Goal: Transaction & Acquisition: Download file/media

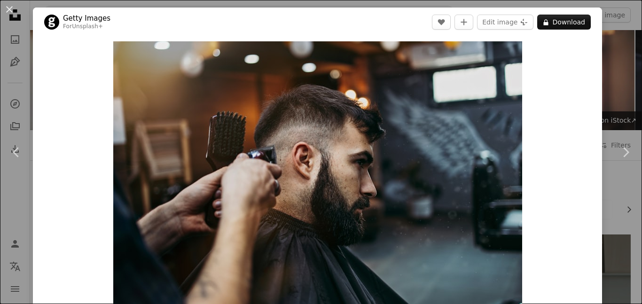
scroll to position [522, 0]
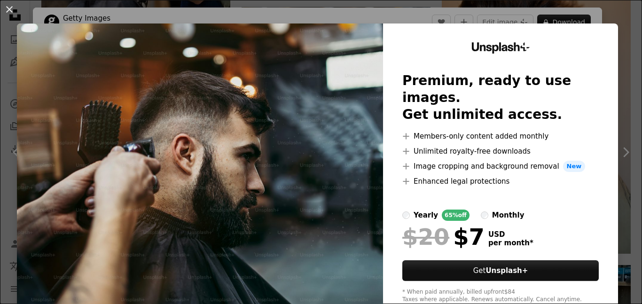
click at [609, 15] on div "An X shape Unsplash+ Premium, ready to use images. Get unlimited access. A plus…" at bounding box center [321, 152] width 642 height 304
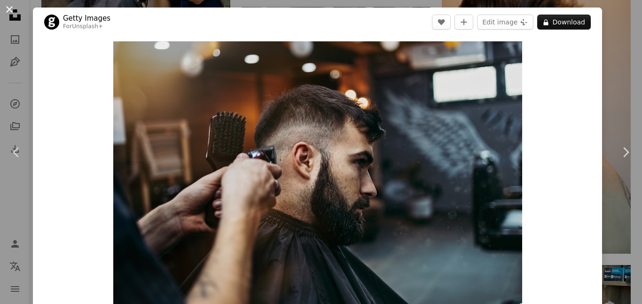
click at [7, 12] on button "An X shape" at bounding box center [9, 9] width 11 height 11
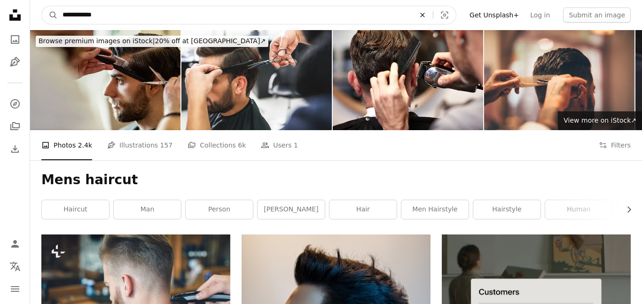
click at [432, 11] on icon "An X shape" at bounding box center [422, 15] width 21 height 8
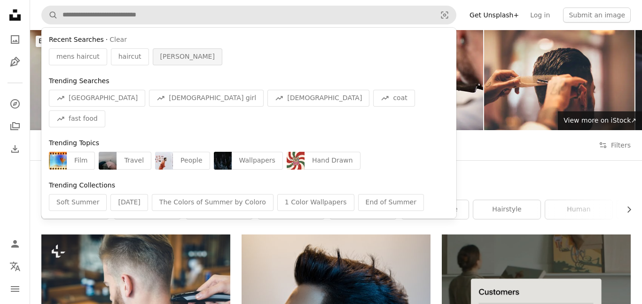
click at [163, 49] on div "[PERSON_NAME]" at bounding box center [188, 56] width 70 height 17
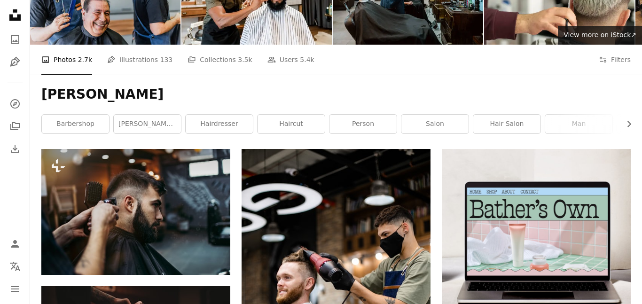
scroll to position [192, 0]
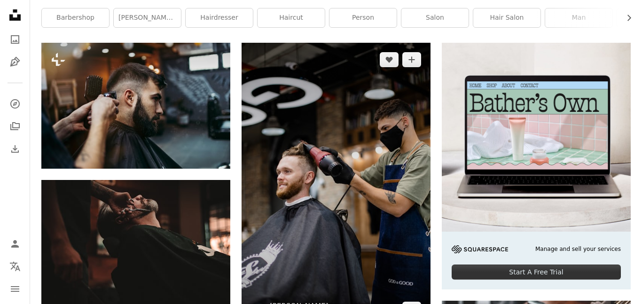
click at [349, 141] on img at bounding box center [335, 184] width 189 height 283
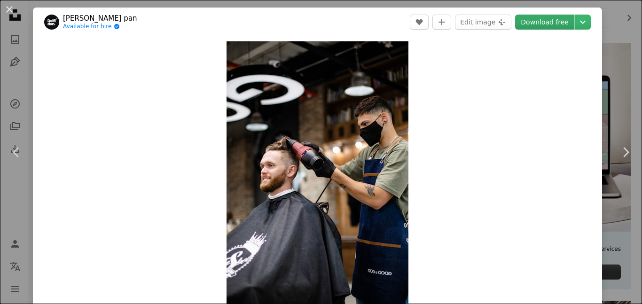
click at [566, 26] on link "Download free" at bounding box center [544, 22] width 59 height 15
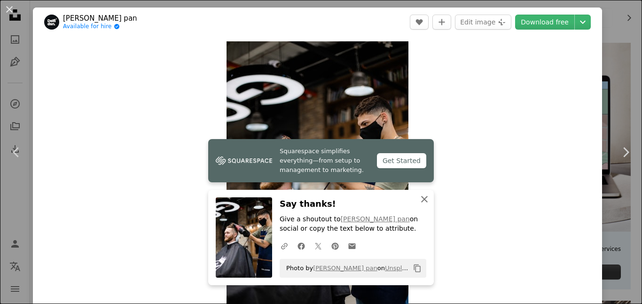
click at [422, 195] on icon "An X shape" at bounding box center [424, 199] width 11 height 11
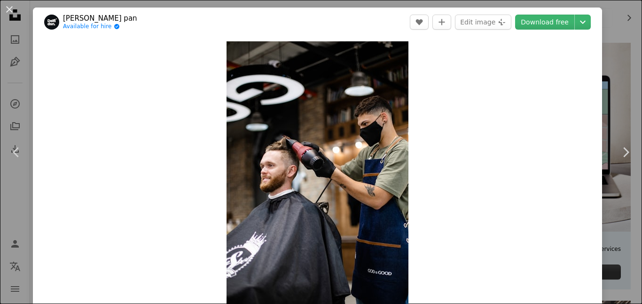
click at [621, 51] on div "An X shape Chevron left Chevron right [PERSON_NAME] pan Available for hire A ch…" at bounding box center [321, 152] width 642 height 304
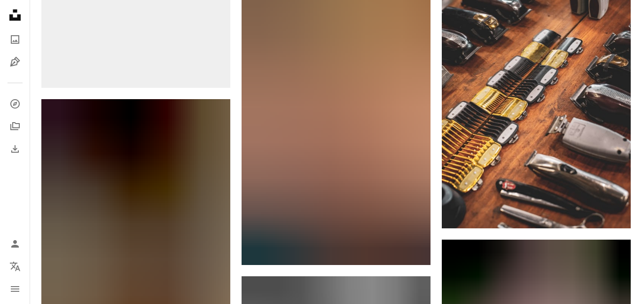
scroll to position [547, 0]
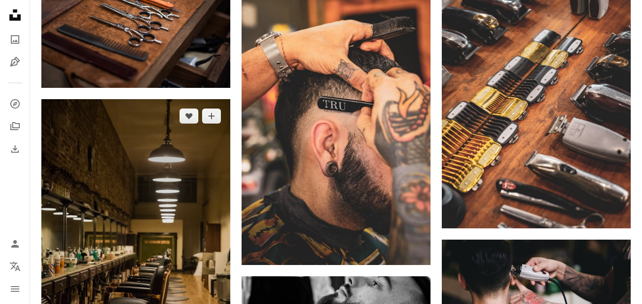
click at [124, 198] on img at bounding box center [135, 240] width 189 height 283
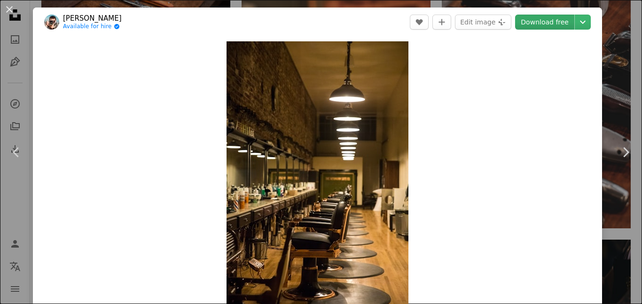
click at [574, 22] on link "Download free" at bounding box center [544, 22] width 59 height 15
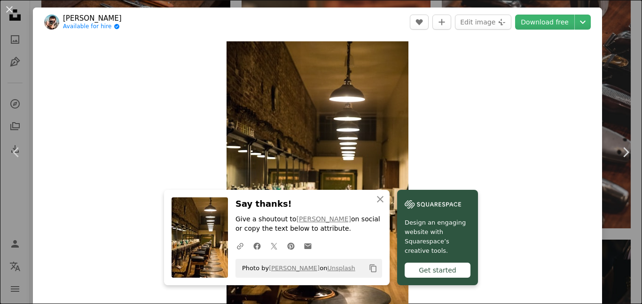
click at [622, 31] on div "An X shape Chevron left Chevron right An X shape Close Say thanks! Give a shout…" at bounding box center [321, 152] width 642 height 304
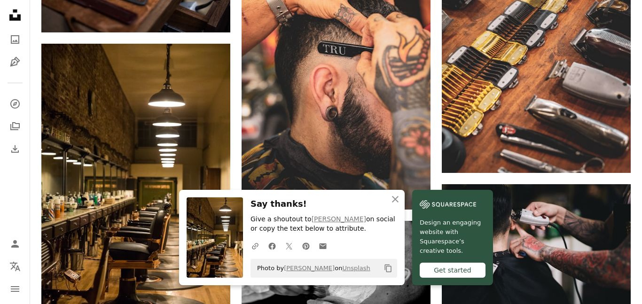
scroll to position [603, 0]
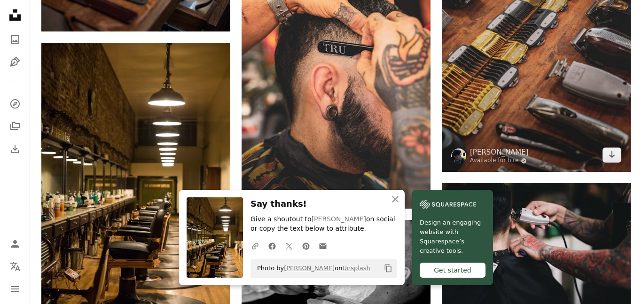
click at [545, 67] on img at bounding box center [536, 30] width 189 height 283
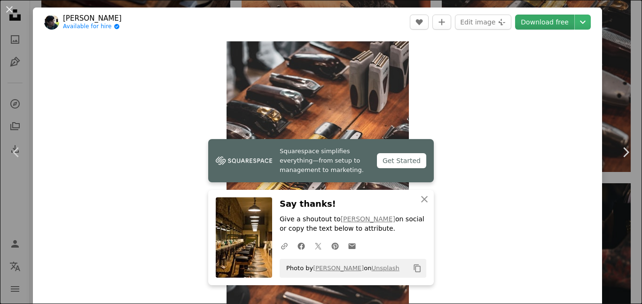
click at [552, 23] on link "Download free" at bounding box center [544, 22] width 59 height 15
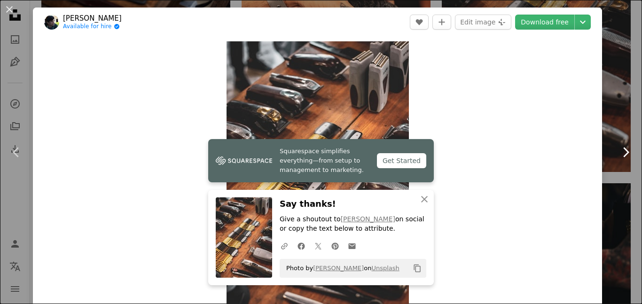
click at [641, 132] on div "An X shape Chevron left Chevron right Squarespace simplifies everything—from se…" at bounding box center [321, 152] width 642 height 304
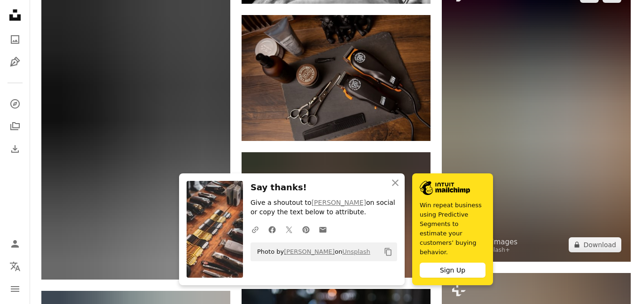
scroll to position [948, 0]
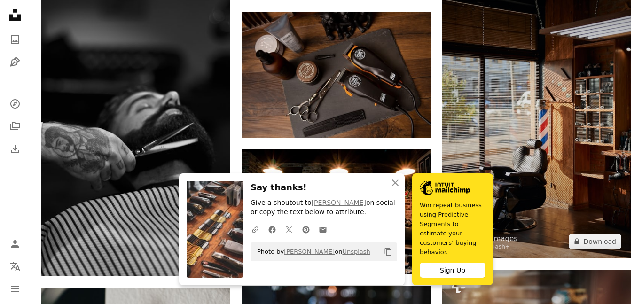
click at [514, 110] on img at bounding box center [536, 116] width 189 height 283
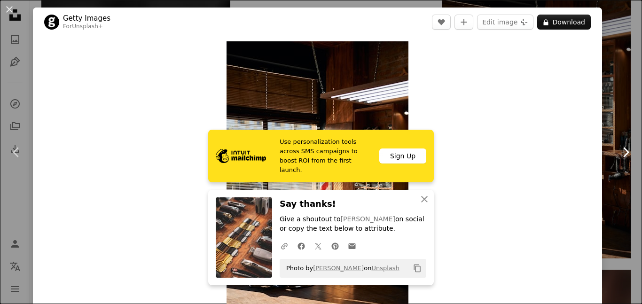
click at [628, 137] on link "Chevron right" at bounding box center [625, 152] width 33 height 90
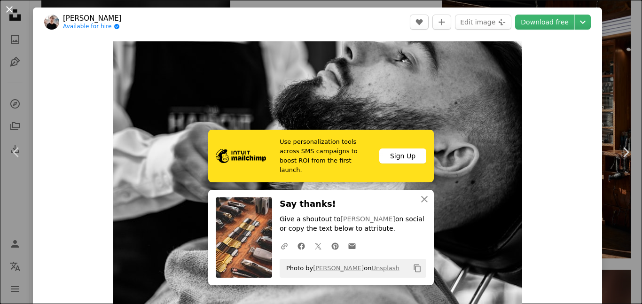
click at [11, 10] on button "An X shape" at bounding box center [9, 9] width 11 height 11
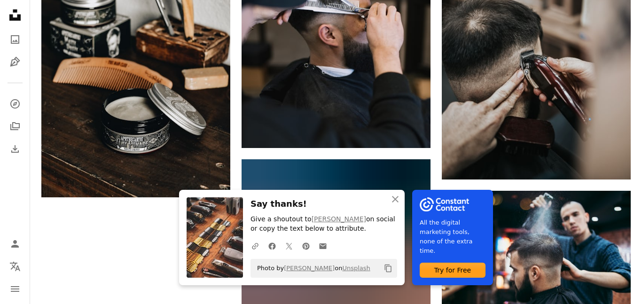
scroll to position [1321, 0]
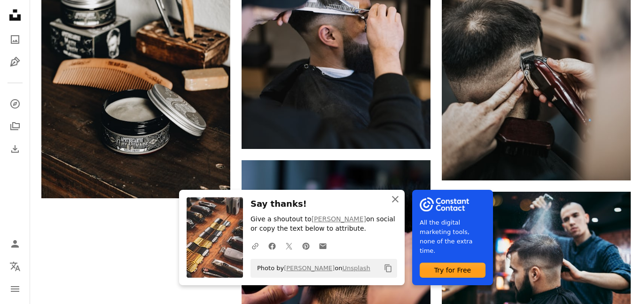
click at [396, 201] on icon "button" at bounding box center [395, 199] width 7 height 7
